Goal: Information Seeking & Learning: Learn about a topic

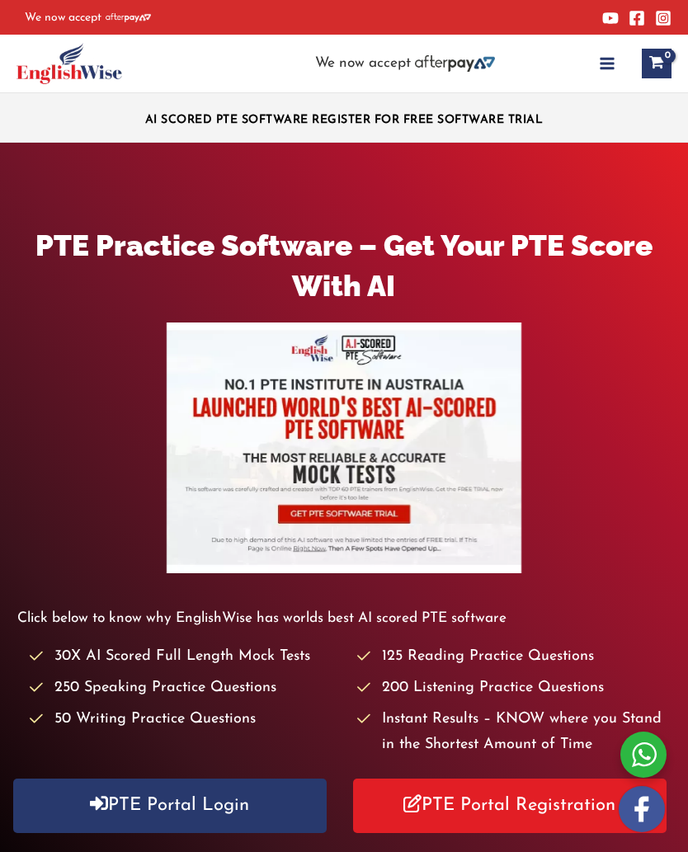
click at [201, 820] on link "PTE Portal Login" at bounding box center [169, 806] width 313 height 54
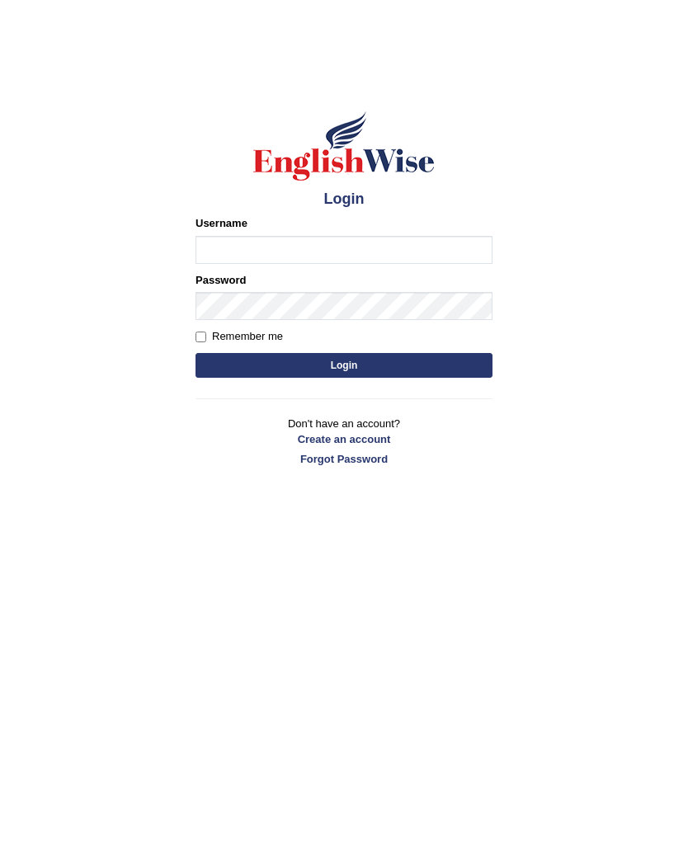
click at [397, 245] on input "Username" at bounding box center [344, 250] width 297 height 28
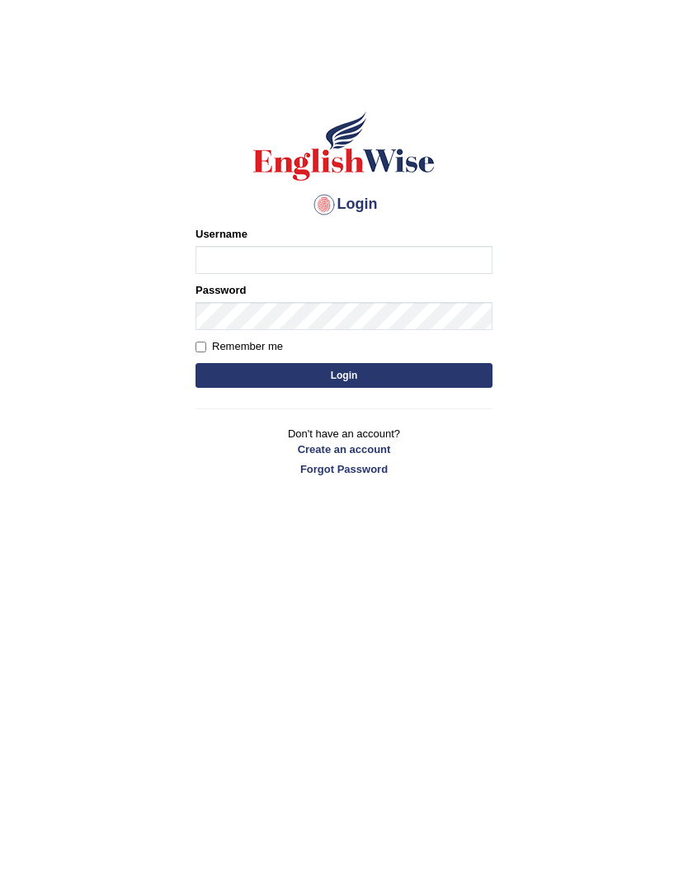
type input "N"
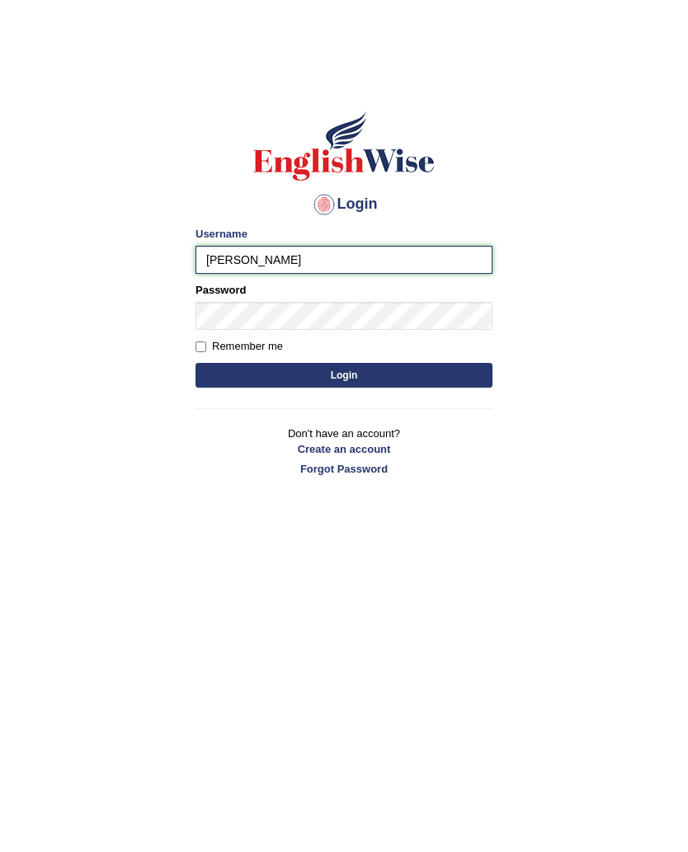
type input "Pritima_nk"
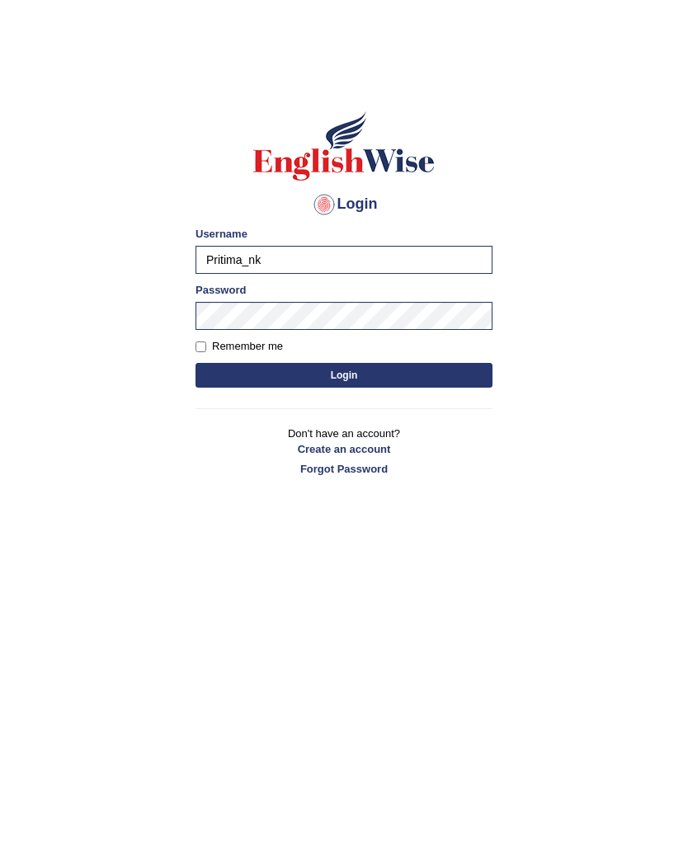
click at [206, 346] on input "Remember me" at bounding box center [201, 347] width 11 height 11
checkbox input "true"
click at [389, 381] on button "Login" at bounding box center [344, 375] width 297 height 25
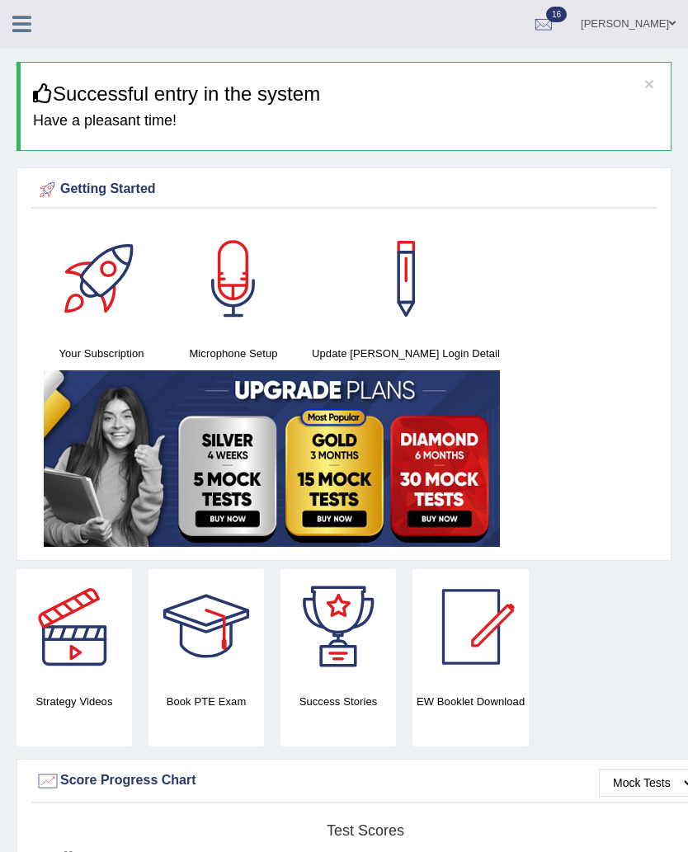
click at [30, 21] on icon at bounding box center [21, 23] width 19 height 21
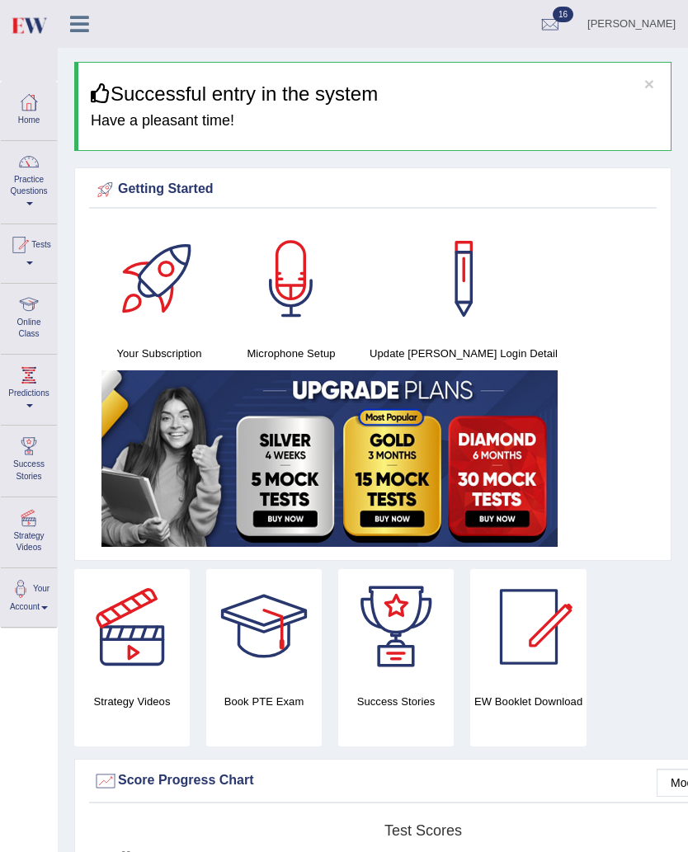
click at [24, 173] on link "Practice Questions" at bounding box center [29, 180] width 56 height 78
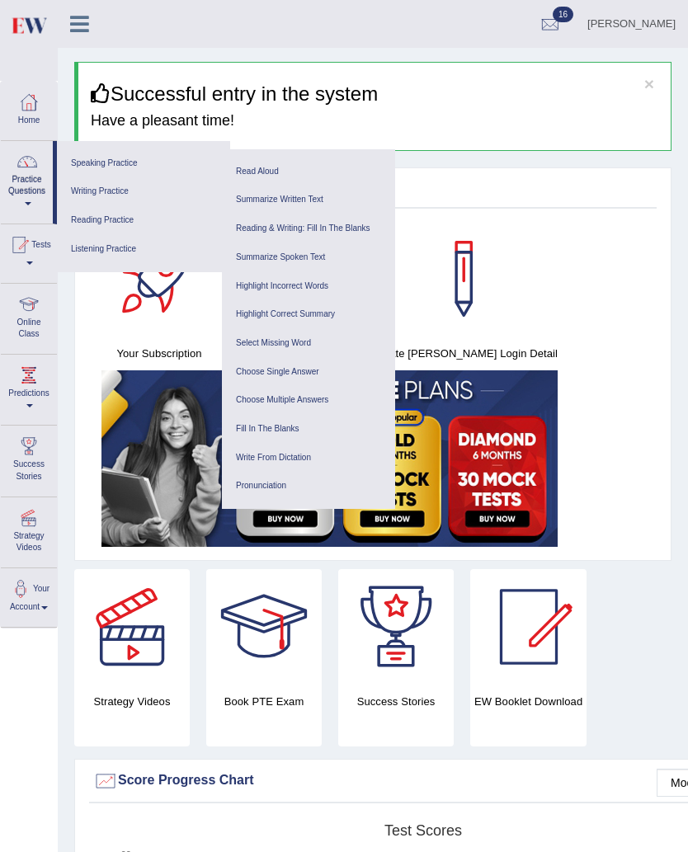
click at [101, 219] on link "Reading Practice" at bounding box center [143, 220] width 157 height 29
click at [344, 226] on link "Reading & Writing: Fill In The Blanks" at bounding box center [308, 228] width 157 height 29
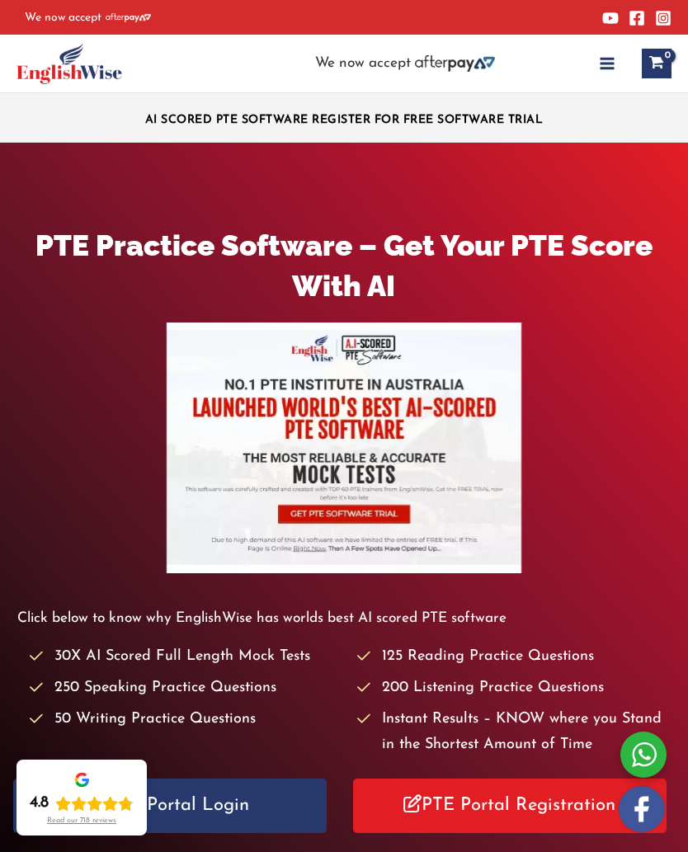
click at [240, 806] on link "PTE Portal Login" at bounding box center [169, 806] width 313 height 54
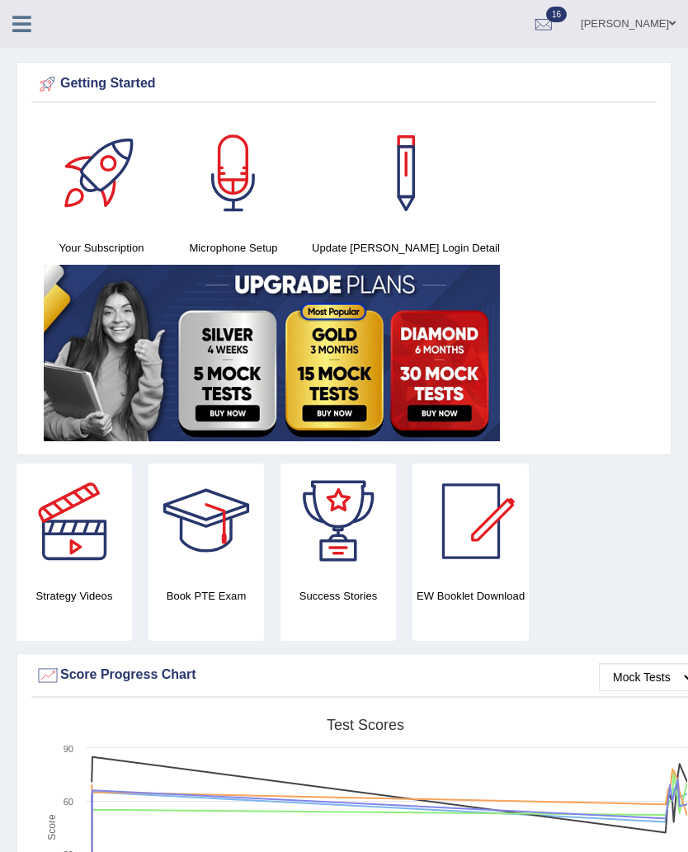
click at [28, 21] on icon at bounding box center [21, 23] width 19 height 21
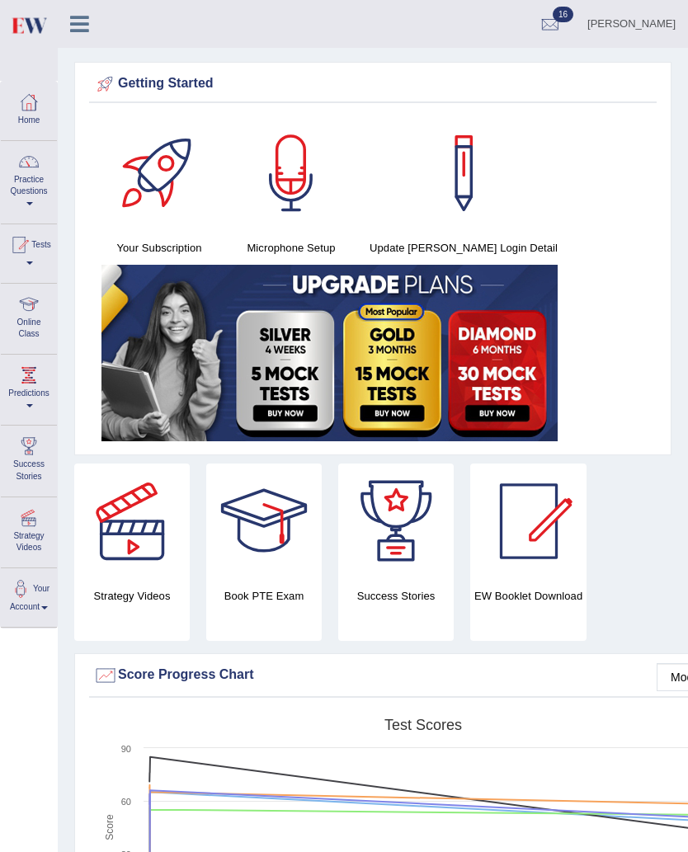
click at [22, 170] on div at bounding box center [28, 161] width 25 height 25
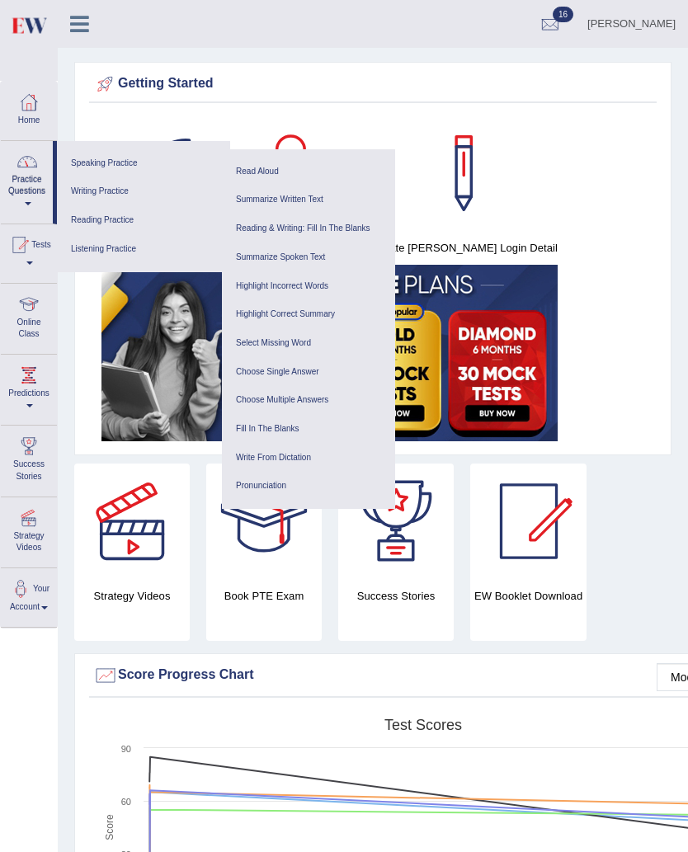
click at [103, 217] on link "Reading Practice" at bounding box center [143, 220] width 157 height 29
click at [284, 424] on link "Fill In The Blanks" at bounding box center [308, 429] width 157 height 29
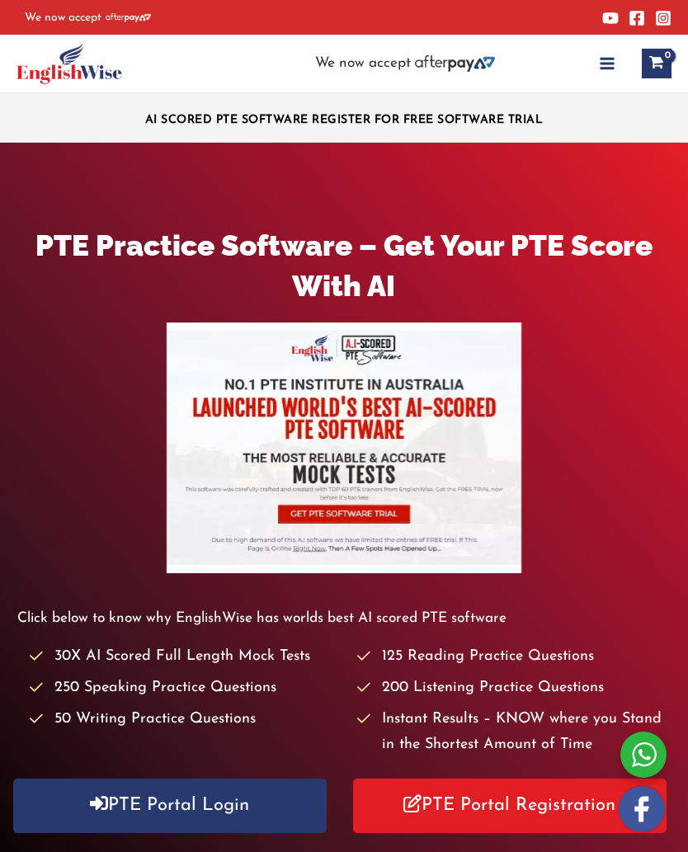
click at [257, 812] on link "PTE Portal Login" at bounding box center [169, 806] width 313 height 54
click at [184, 803] on link "PTE Portal Login" at bounding box center [169, 806] width 313 height 54
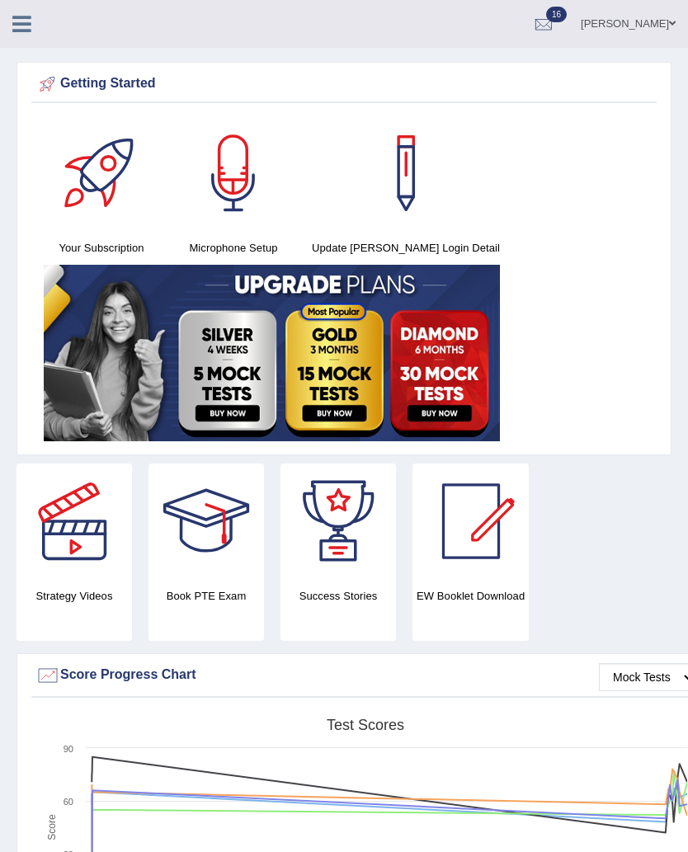
click at [23, 19] on icon at bounding box center [21, 23] width 19 height 21
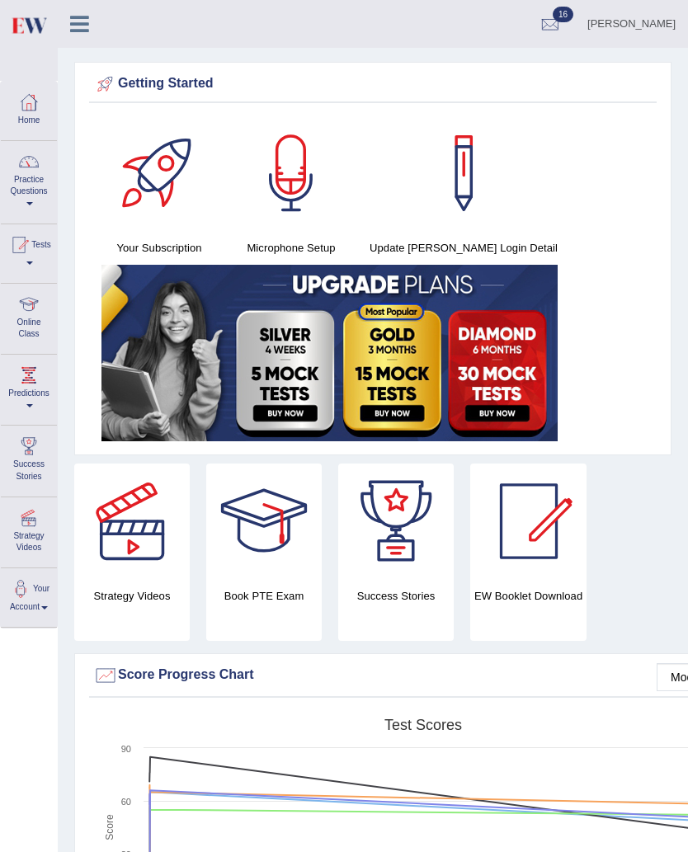
click at [26, 181] on link "Practice Questions" at bounding box center [29, 180] width 56 height 78
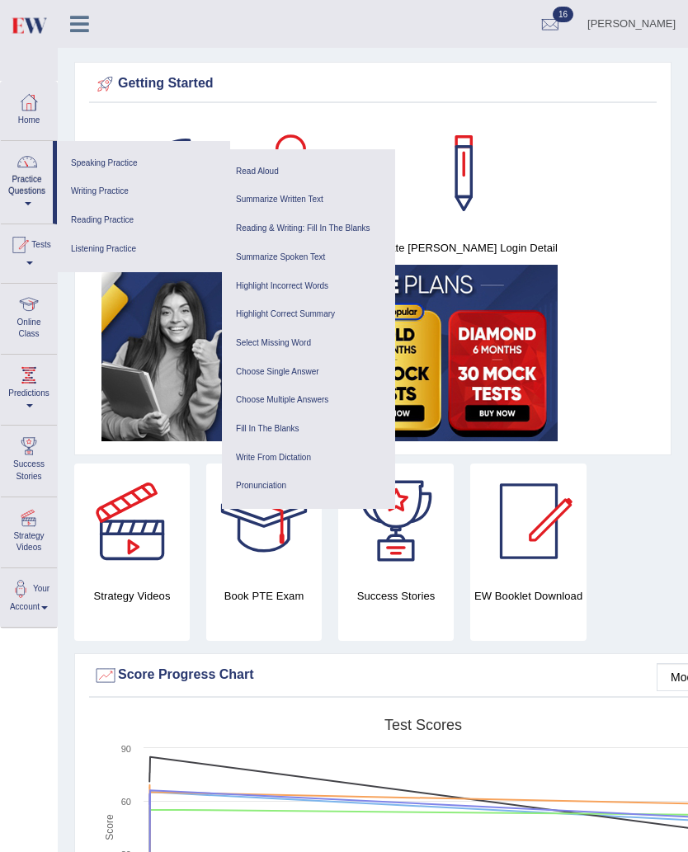
click at [312, 172] on link "Read Aloud" at bounding box center [308, 172] width 157 height 29
